Goal: Transaction & Acquisition: Obtain resource

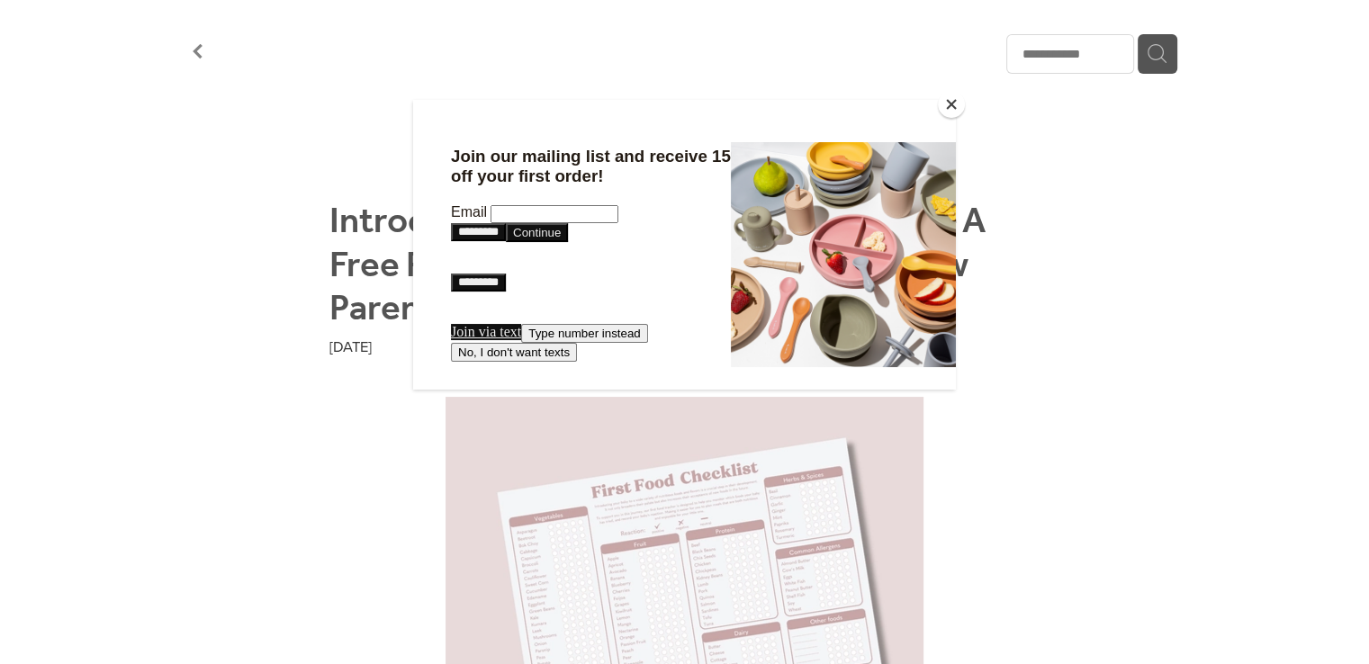
click at [943, 105] on button "Close" at bounding box center [951, 104] width 27 height 27
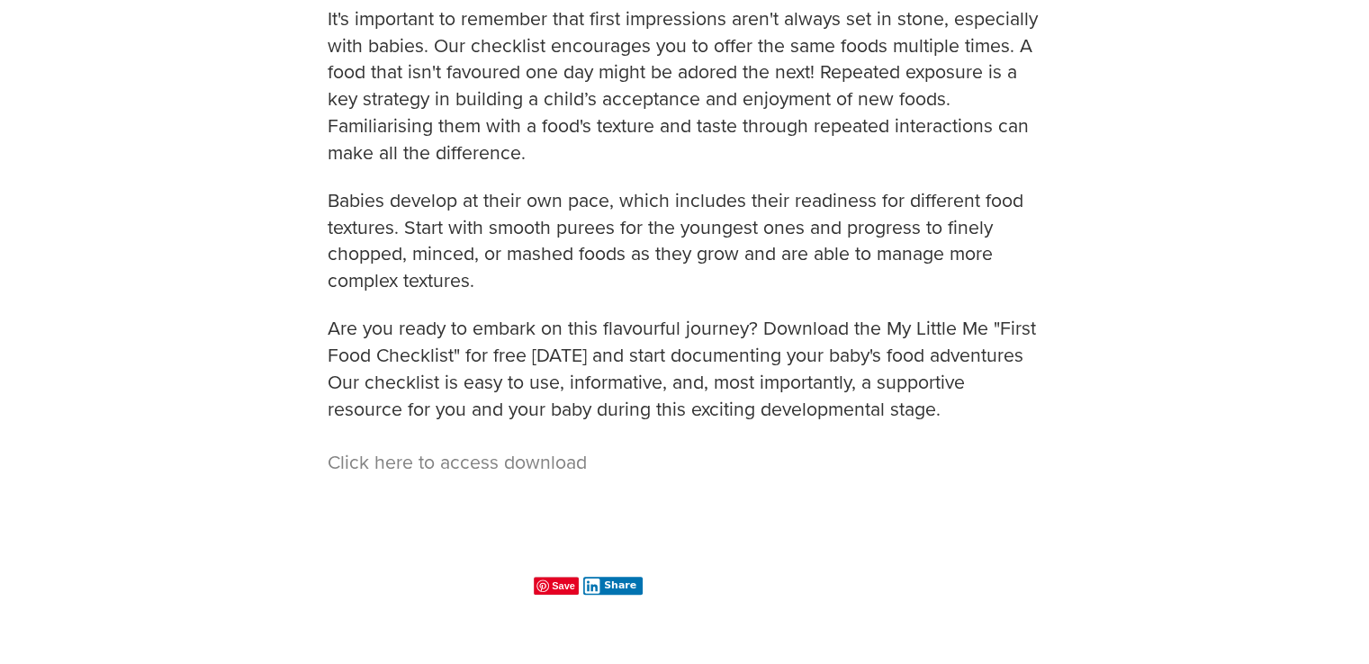
scroll to position [1411, 0]
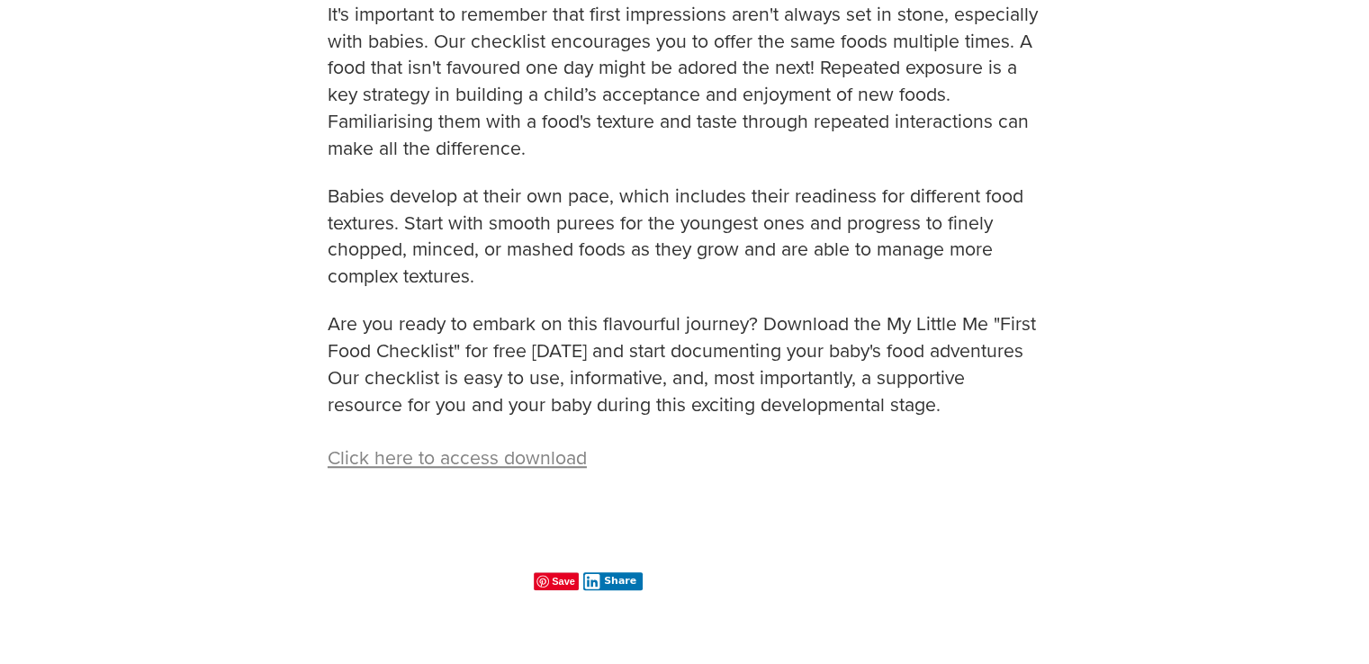
click at [468, 458] on link "Click here to access download" at bounding box center [457, 457] width 259 height 27
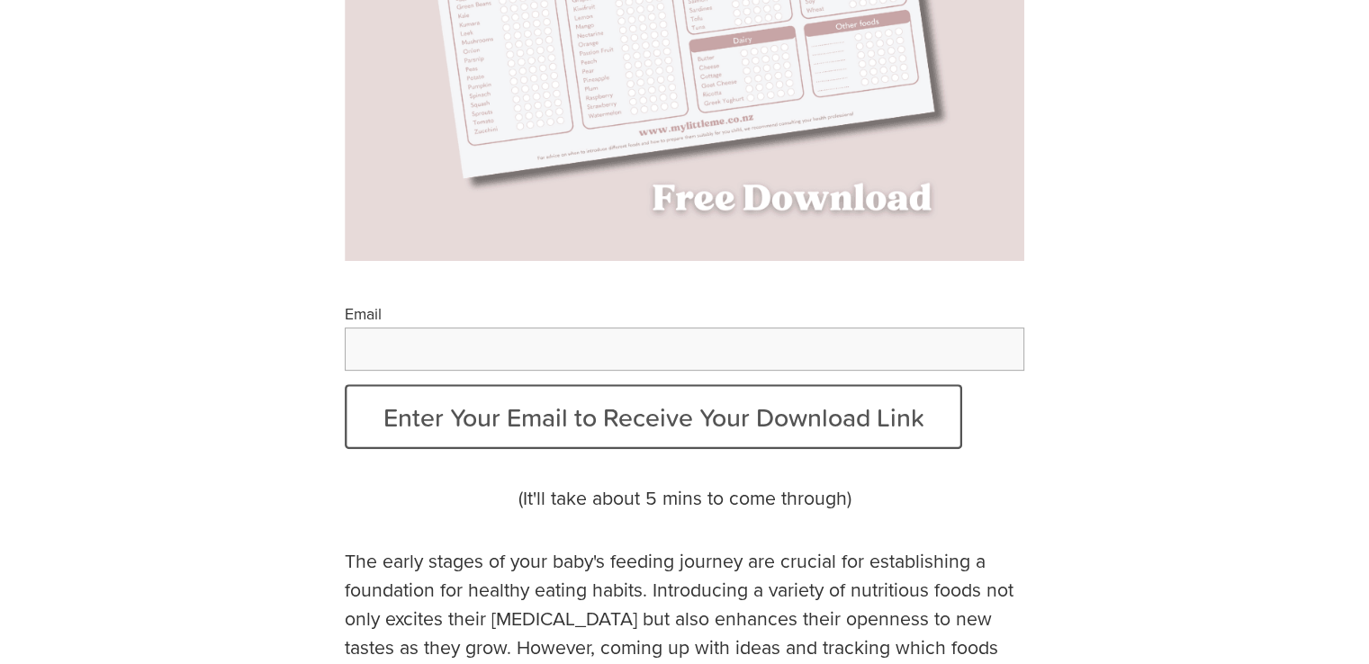
scroll to position [622, 0]
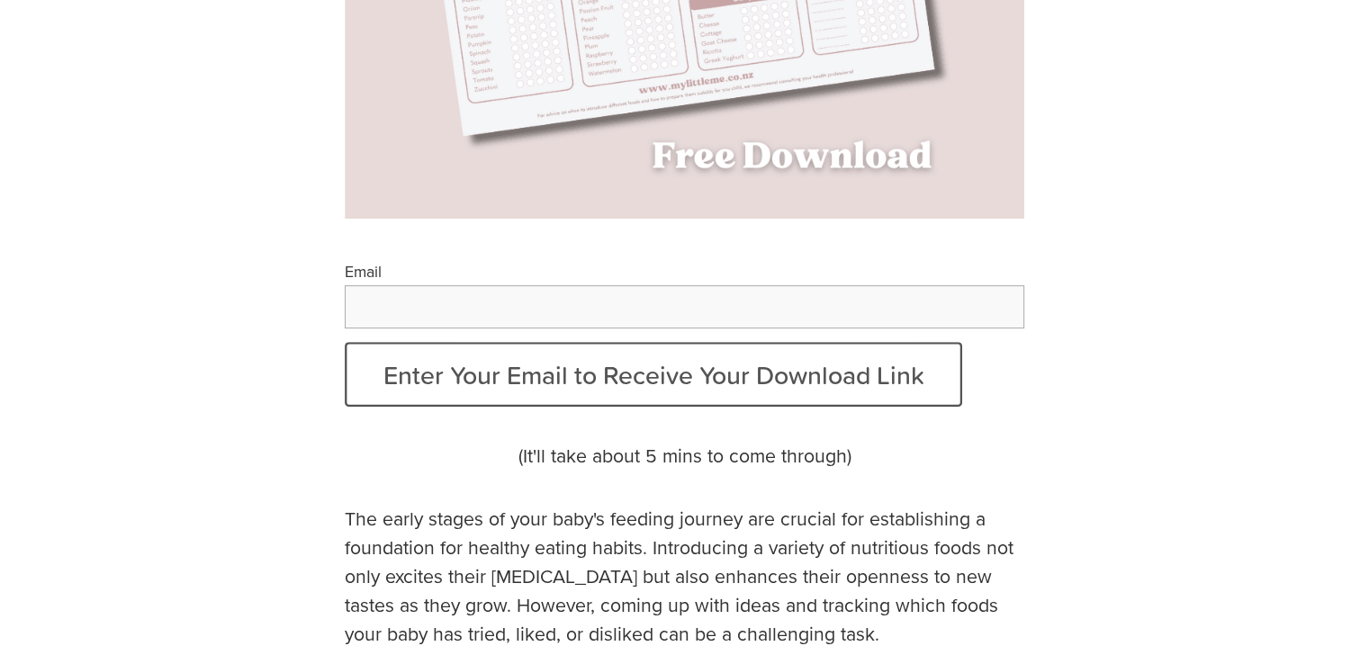
click at [543, 302] on input "Email" at bounding box center [685, 306] width 680 height 43
type input "**********"
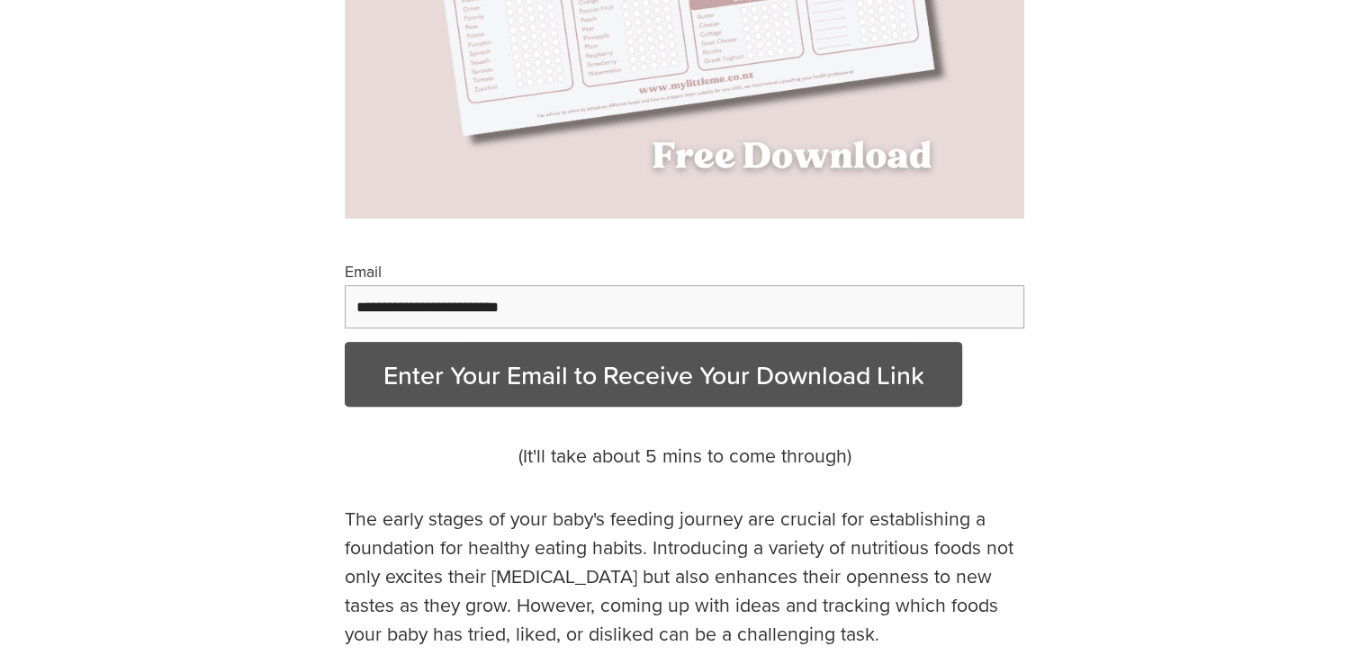
click at [556, 372] on button "Enter Your Email to Receive Your Download Link" at bounding box center [654, 374] width 618 height 65
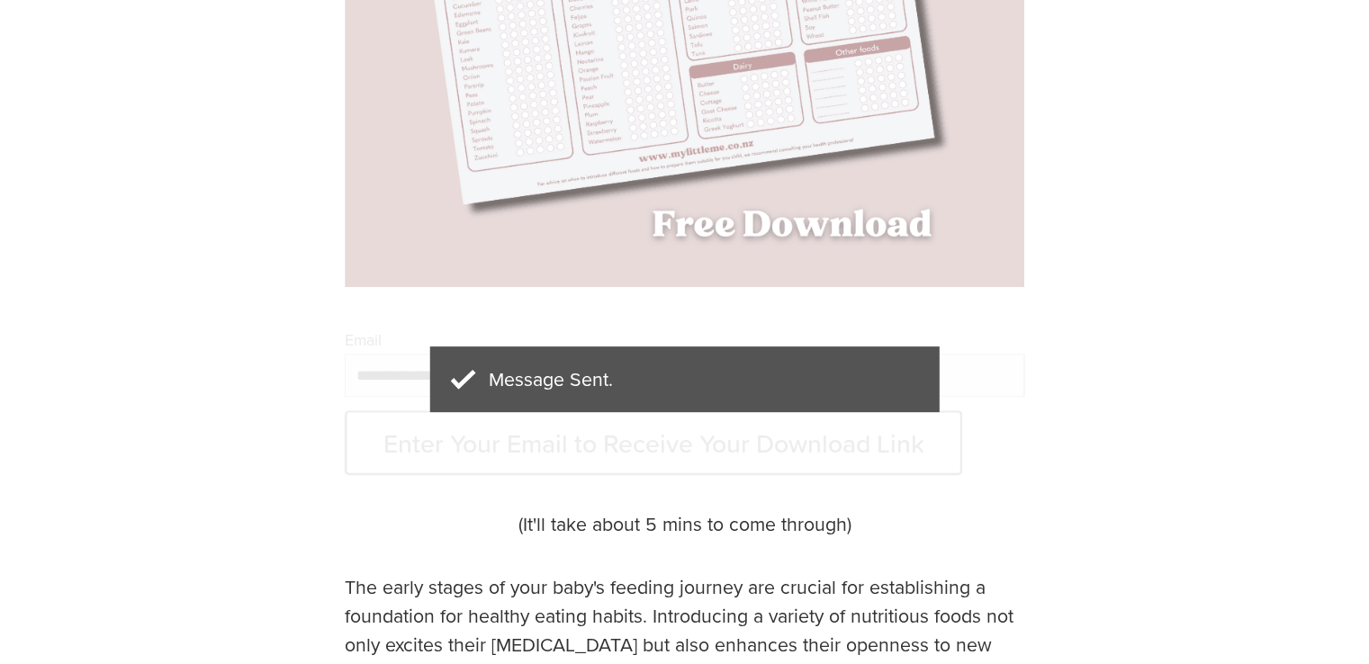
scroll to position [540, 0]
